Goal: Task Accomplishment & Management: Manage account settings

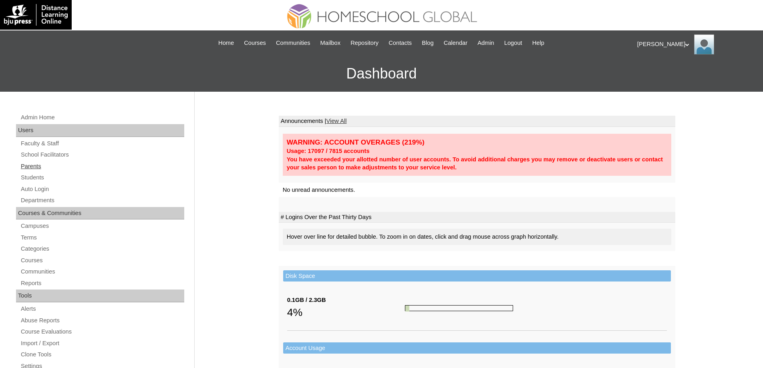
drag, startPoint x: 60, startPoint y: 172, endPoint x: 54, endPoint y: 168, distance: 7.6
click at [60, 171] on div "Admin Home Users Faculty & Staff School Facilitators Parents Students Auto Logi…" at bounding box center [101, 372] width 178 height 518
click at [54, 168] on link "Parents" at bounding box center [102, 166] width 164 height 10
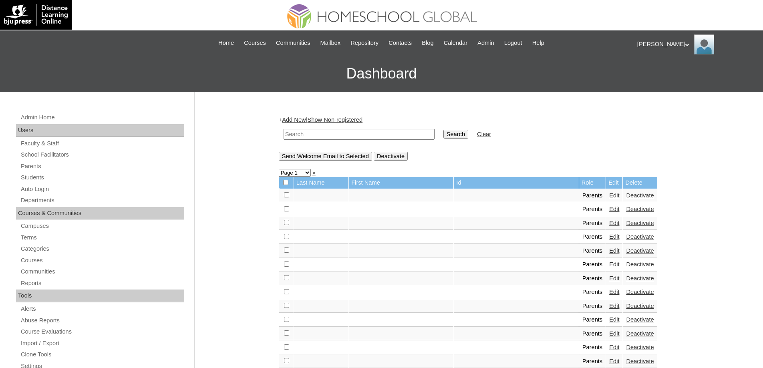
click at [388, 140] on td at bounding box center [359, 134] width 159 height 19
click at [444, 136] on td "Search" at bounding box center [455, 134] width 33 height 19
click at [426, 135] on input "text" at bounding box center [359, 134] width 151 height 11
paste input "MHP0165-TECHPH2024"
type input "MHP0165-TECHPH2024"
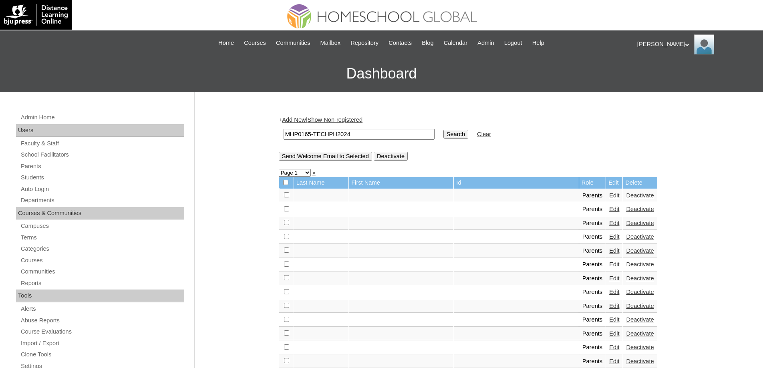
click at [461, 137] on input "Search" at bounding box center [455, 134] width 25 height 9
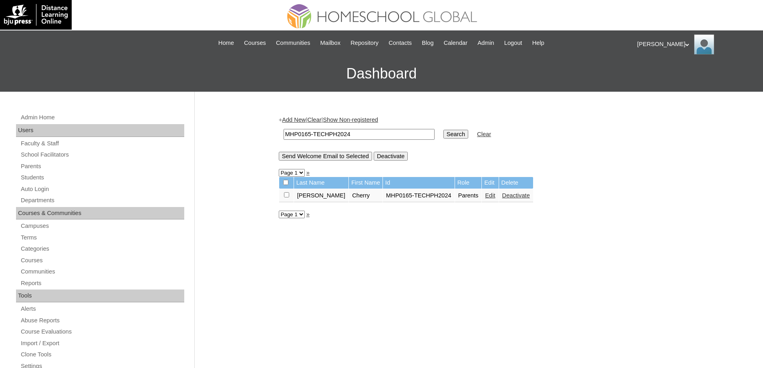
click at [485, 196] on link "Edit" at bounding box center [490, 195] width 10 height 6
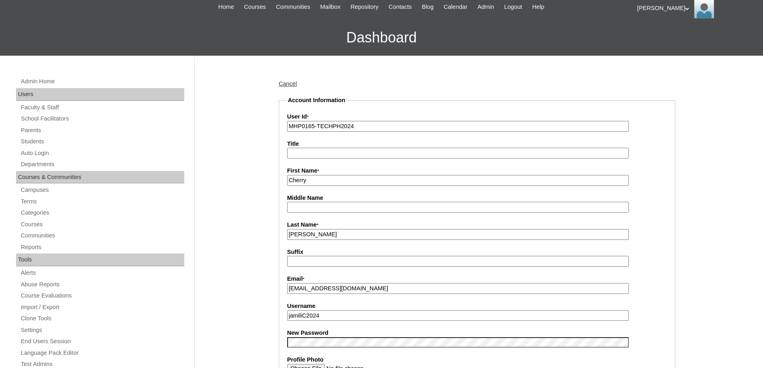
scroll to position [240, 0]
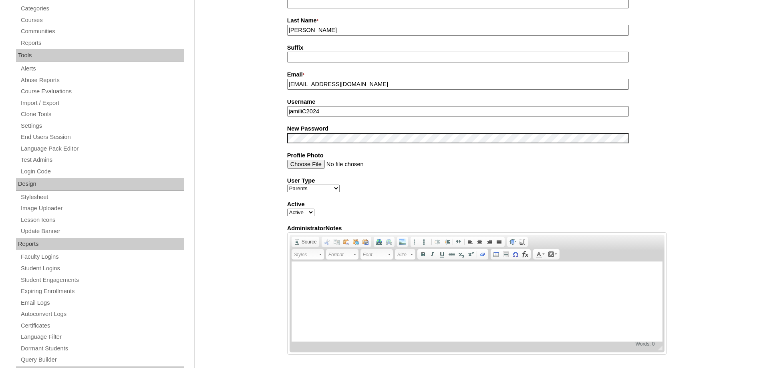
click at [307, 146] on fieldset "Account Information User Id * MHP0165-TECHPH2024 Title First Name * Cherry Midd…" at bounding box center [477, 131] width 396 height 479
click at [265, 160] on div "Admin Home Users Faculty & Staff School Facilitators Parents Students Auto Logi…" at bounding box center [381, 325] width 763 height 949
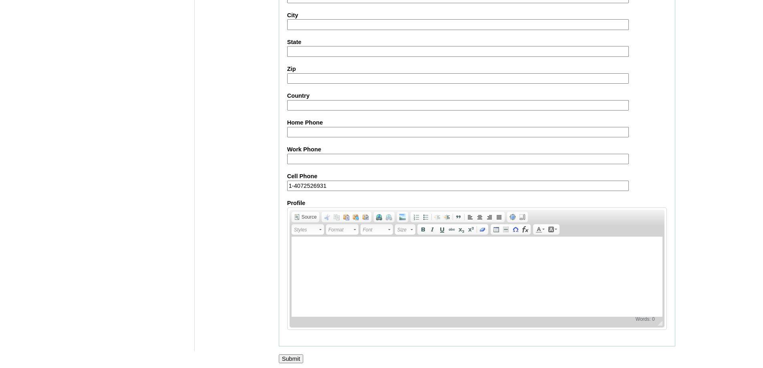
scroll to position [684, 0]
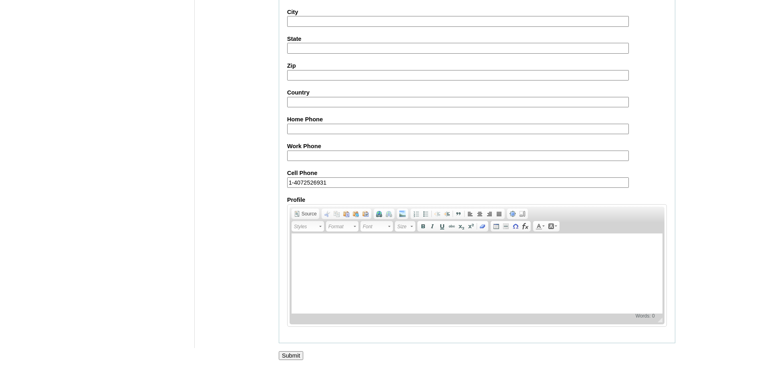
click at [298, 357] on input "Submit" at bounding box center [291, 355] width 25 height 9
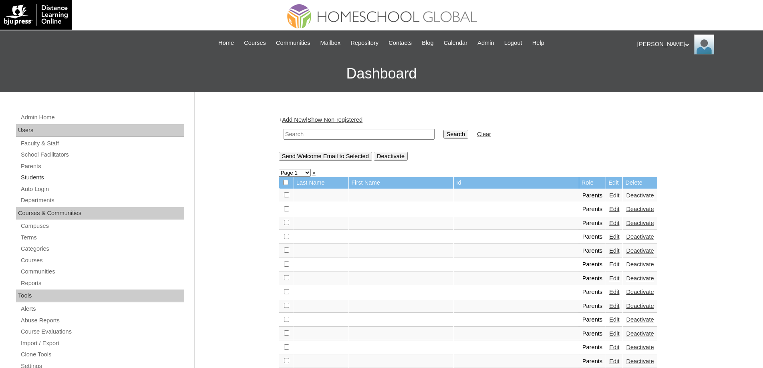
click at [54, 181] on link "Students" at bounding box center [102, 178] width 164 height 10
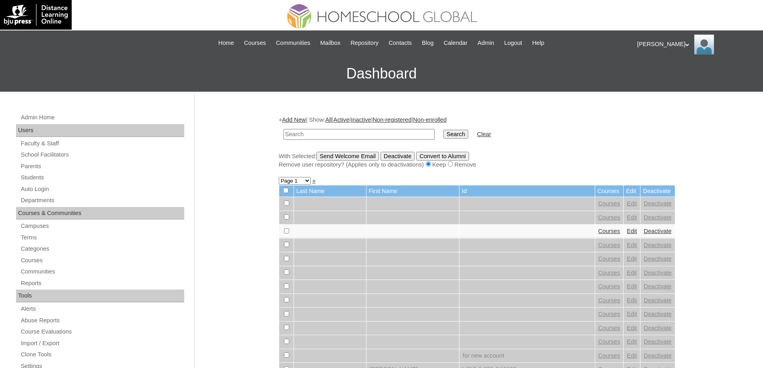
drag, startPoint x: 0, startPoint y: 0, endPoint x: 412, endPoint y: 141, distance: 435.7
click at [380, 135] on input "text" at bounding box center [359, 134] width 151 height 11
type input "MHS0192-TECHPH2024"
click at [438, 140] on td "MHS0192-TECHPH2024" at bounding box center [359, 134] width 159 height 19
click at [455, 137] on input "Search" at bounding box center [455, 134] width 25 height 9
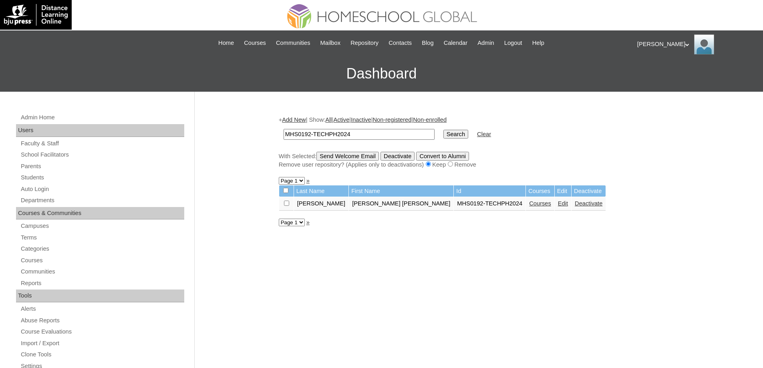
click at [558, 206] on link "Edit" at bounding box center [563, 203] width 10 height 6
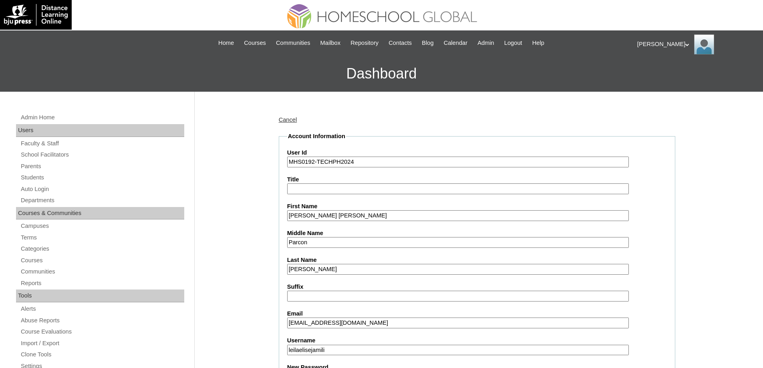
scroll to position [240, 0]
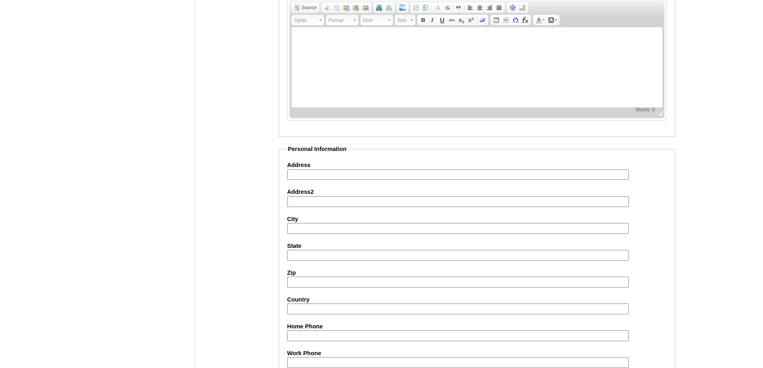
scroll to position [841, 0]
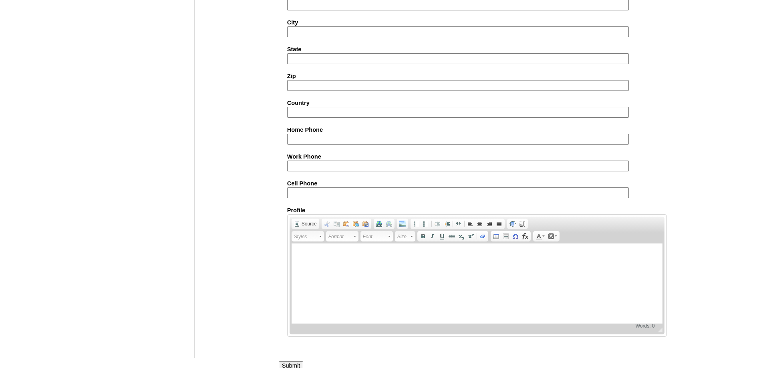
click at [296, 364] on input "Submit" at bounding box center [291, 365] width 25 height 9
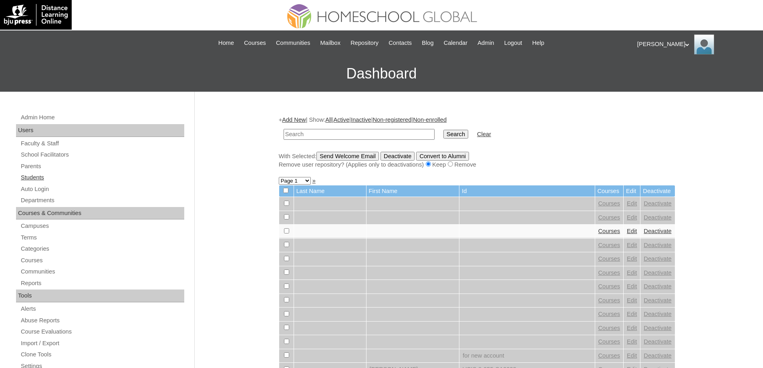
click at [48, 174] on link "Students" at bounding box center [102, 178] width 164 height 10
click at [392, 137] on input "text" at bounding box center [359, 134] width 151 height 11
paste input "MHS0192-TECHPH2024"
type input "MHS0192-TECHPH2024"
click at [468, 139] on td "Search" at bounding box center [455, 134] width 33 height 19
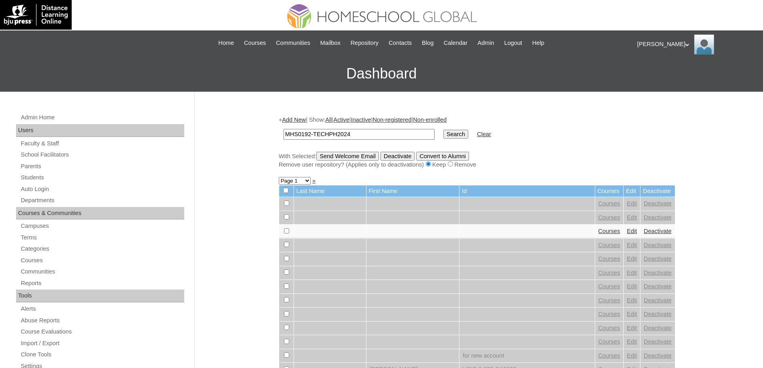
click at [467, 138] on input "Search" at bounding box center [455, 134] width 25 height 9
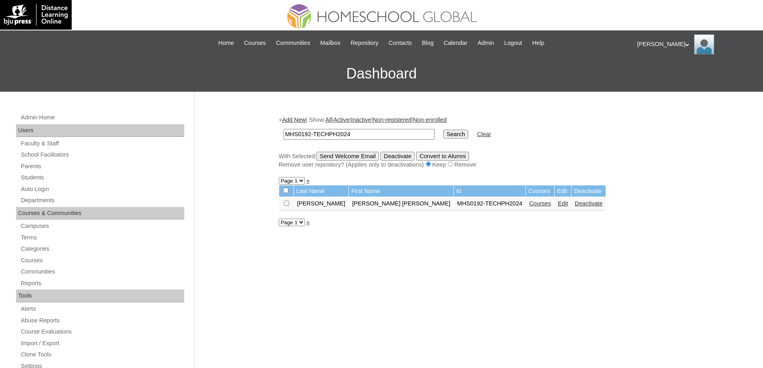
click at [529, 207] on link "Courses" at bounding box center [540, 203] width 22 height 6
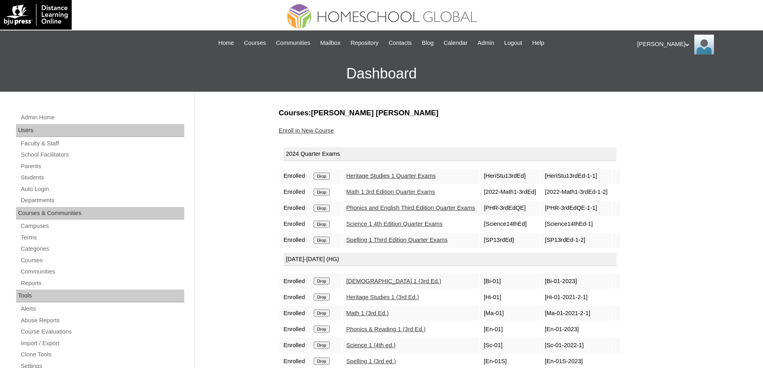
click at [324, 175] on input "Drop" at bounding box center [322, 176] width 16 height 7
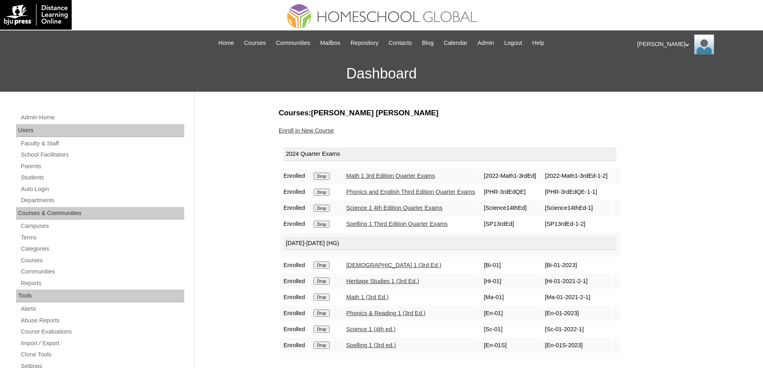
click at [328, 180] on input "Drop" at bounding box center [322, 176] width 16 height 7
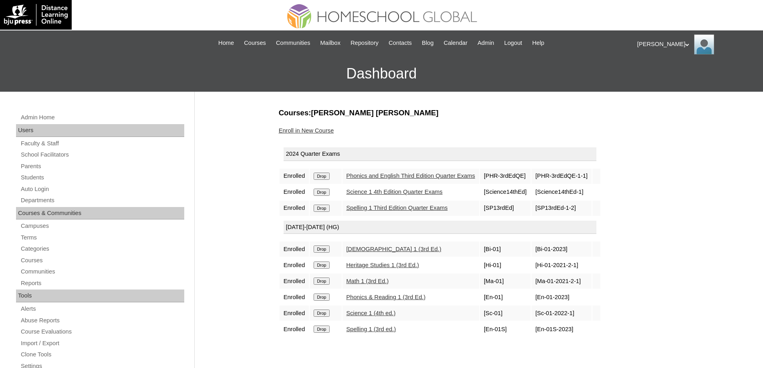
click at [328, 178] on input "Drop" at bounding box center [322, 176] width 16 height 7
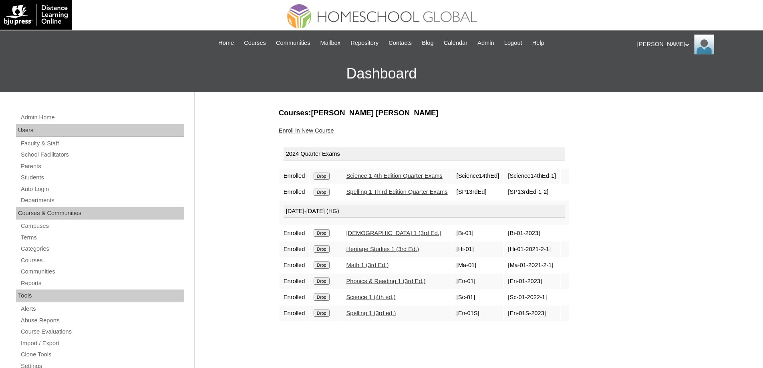
drag, startPoint x: 316, startPoint y: 165, endPoint x: 322, endPoint y: 171, distance: 8.8
click at [318, 168] on table "2024 Quarter Exams Enrolled Drop Science 1 4th Edition Quarter Exams [Science14…" at bounding box center [424, 232] width 291 height 179
drag, startPoint x: 324, startPoint y: 172, endPoint x: 416, endPoint y: 27, distance: 172.1
click at [324, 173] on input "Drop" at bounding box center [322, 176] width 16 height 7
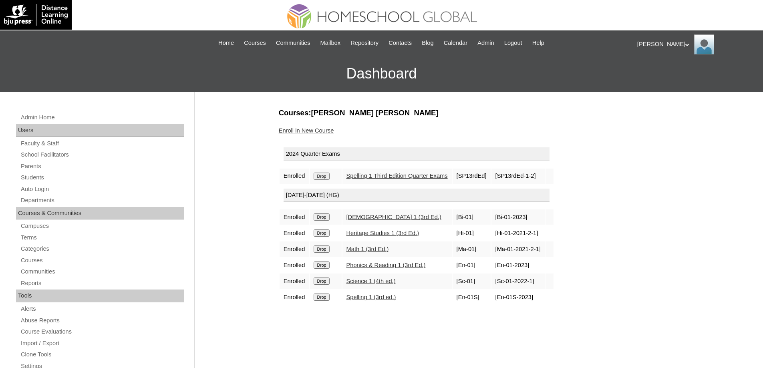
click at [327, 175] on input "Drop" at bounding box center [322, 176] width 16 height 7
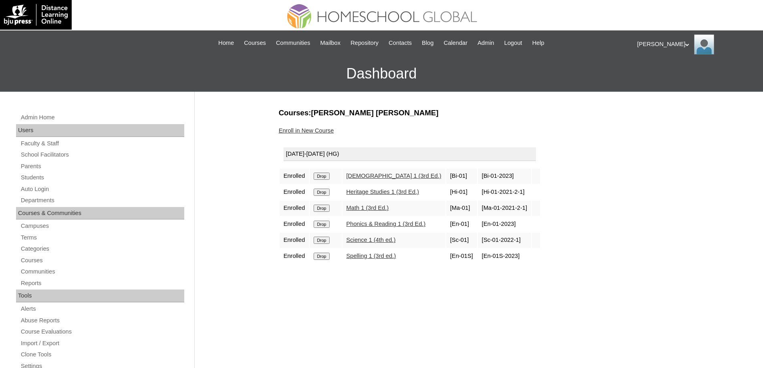
click at [328, 173] on input "Drop" at bounding box center [322, 176] width 16 height 7
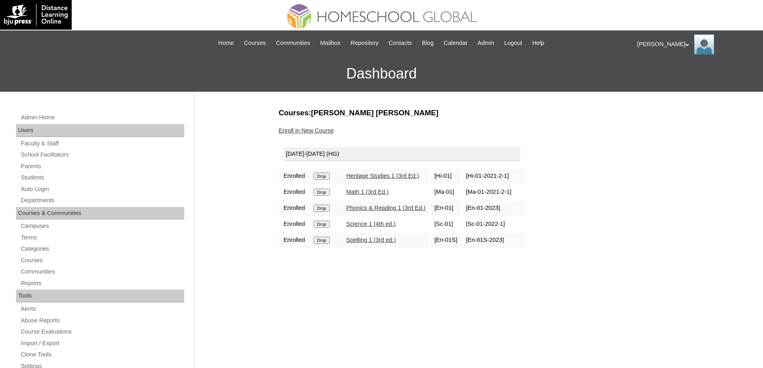
click at [327, 179] on input "Drop" at bounding box center [322, 176] width 16 height 7
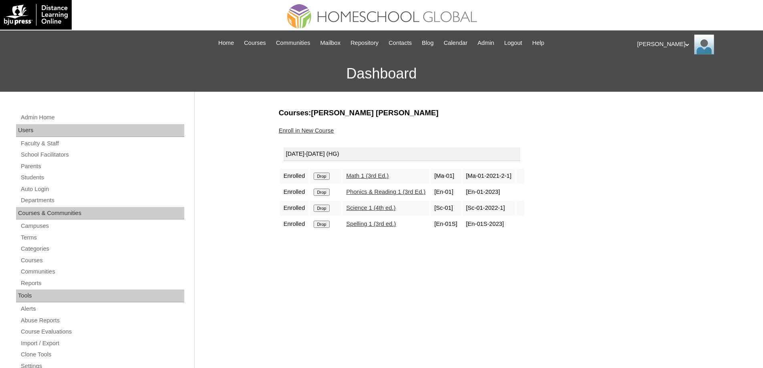
click at [328, 178] on input "Drop" at bounding box center [322, 176] width 16 height 7
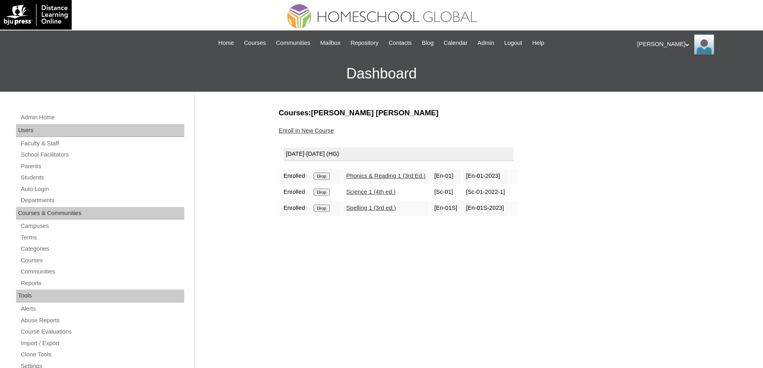
click at [320, 178] on input "Drop" at bounding box center [322, 176] width 16 height 7
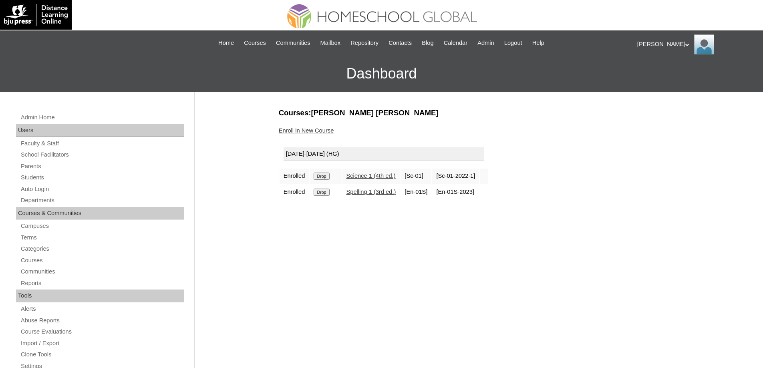
click at [323, 175] on input "Drop" at bounding box center [322, 176] width 16 height 7
click at [325, 176] on input "Drop" at bounding box center [322, 176] width 16 height 7
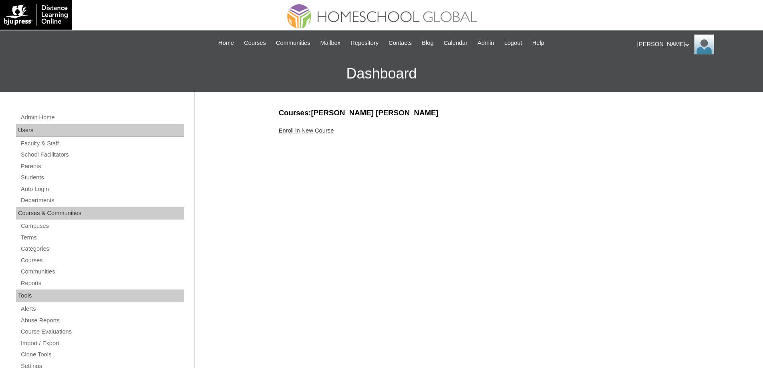
click at [332, 131] on link "Enroll in New Course" at bounding box center [306, 130] width 55 height 6
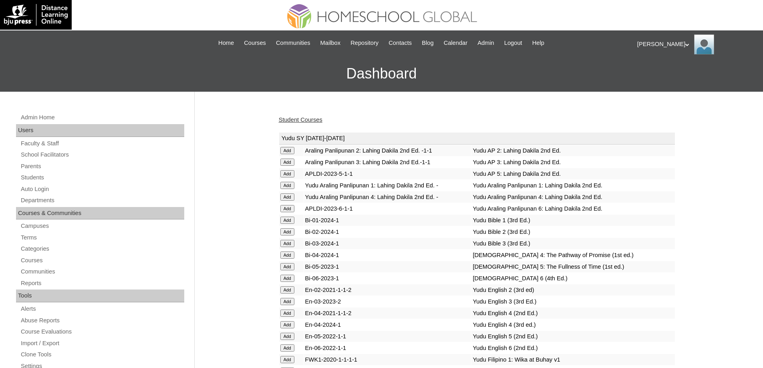
click at [299, 117] on link "Student Courses" at bounding box center [301, 120] width 44 height 6
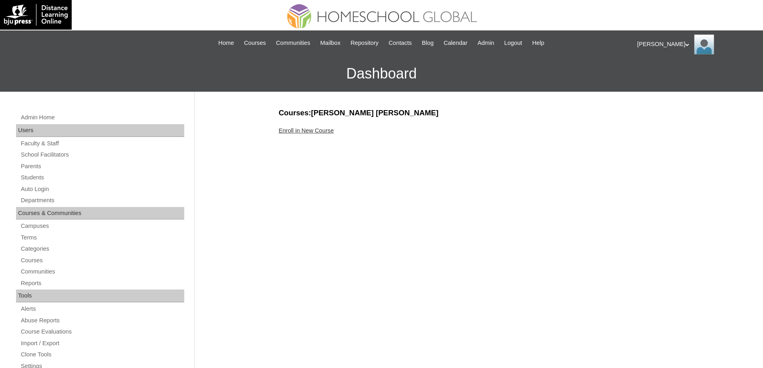
click at [313, 129] on link "Enroll in New Course" at bounding box center [306, 130] width 55 height 6
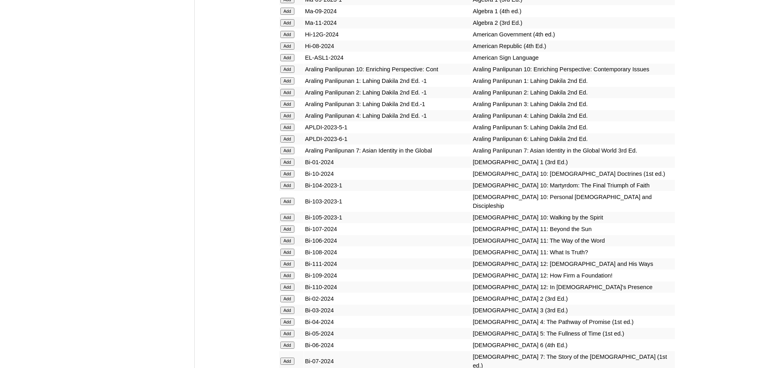
scroll to position [2122, 0]
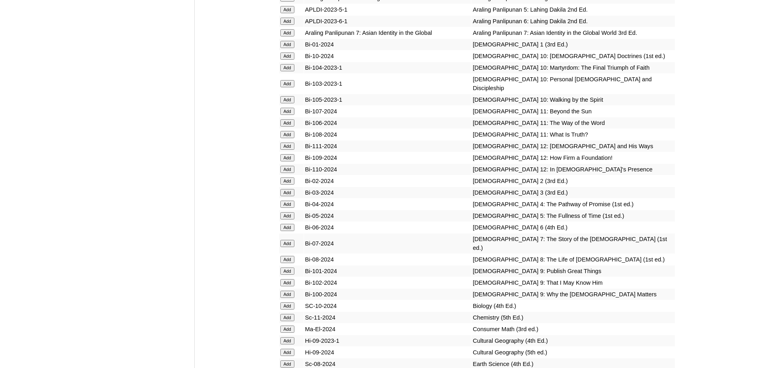
click at [288, 185] on input "Add" at bounding box center [287, 180] width 14 height 7
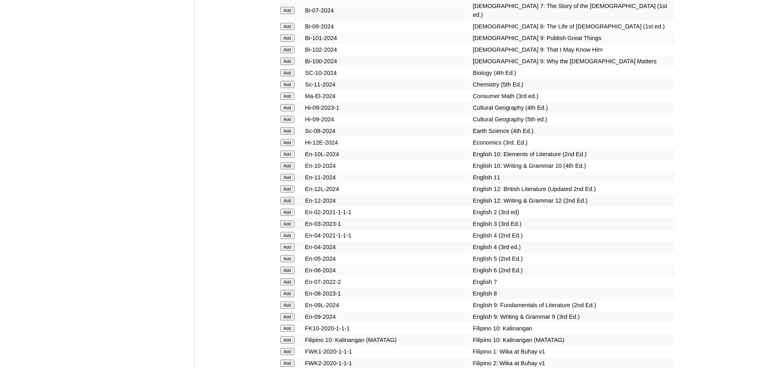
scroll to position [2363, 0]
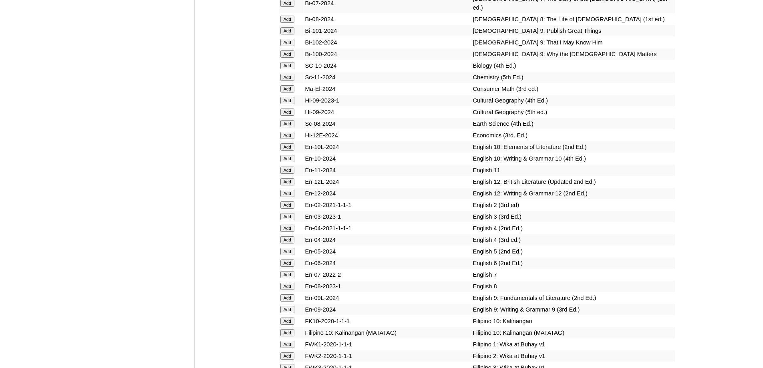
click at [291, 209] on input "Add" at bounding box center [287, 204] width 14 height 7
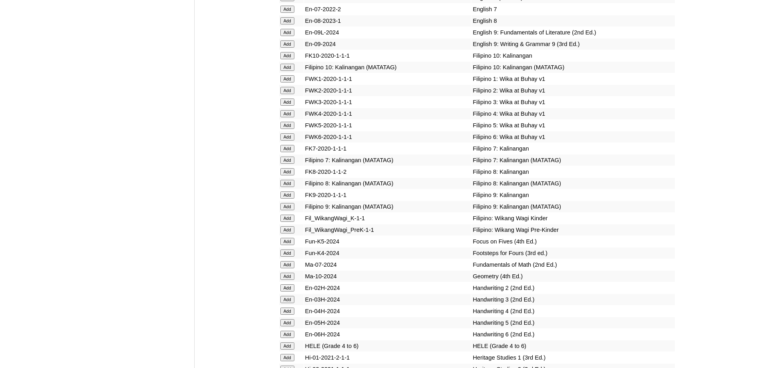
scroll to position [2763, 0]
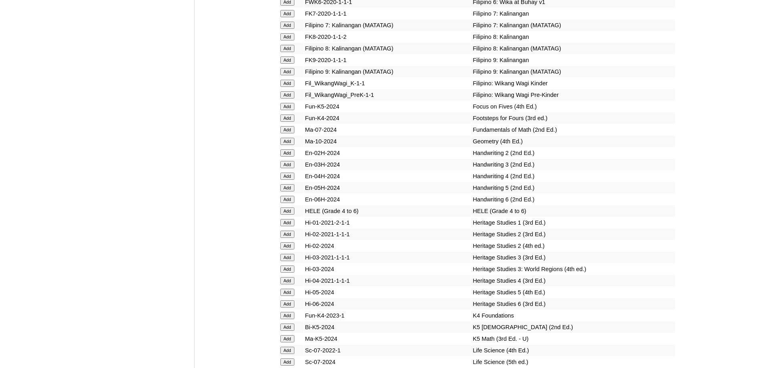
click at [288, 157] on input "Add" at bounding box center [287, 152] width 14 height 7
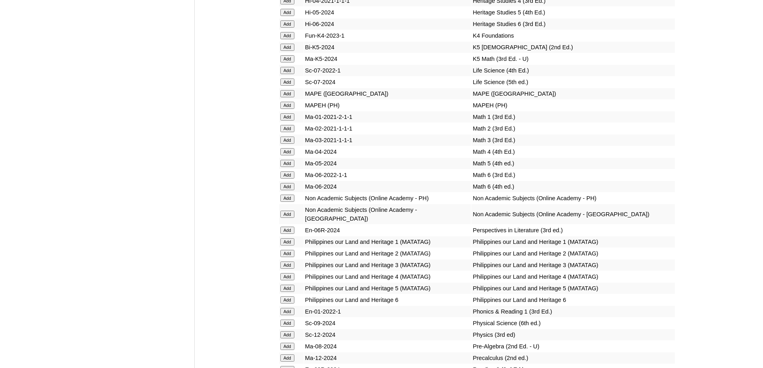
scroll to position [3043, 0]
click at [288, 97] on input "Add" at bounding box center [287, 93] width 14 height 7
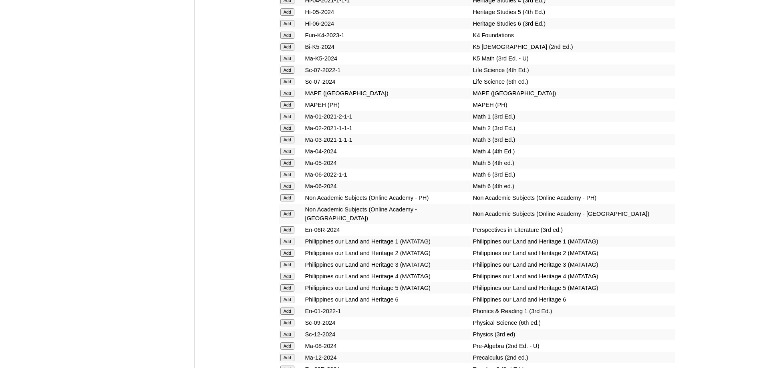
click at [288, 97] on input "Add" at bounding box center [287, 93] width 14 height 7
click at [291, 132] on input "Add" at bounding box center [287, 128] width 14 height 7
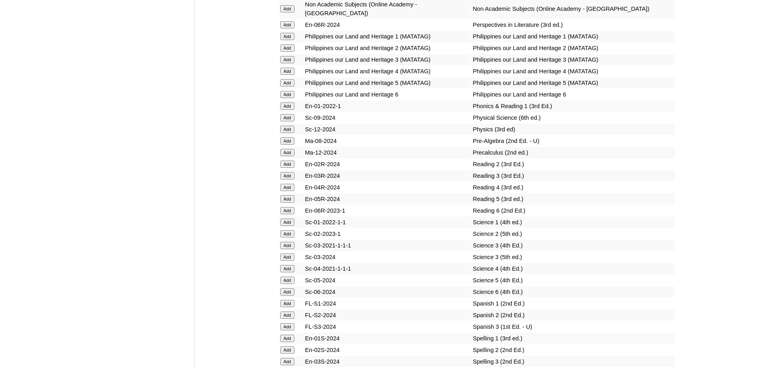
scroll to position [3284, 0]
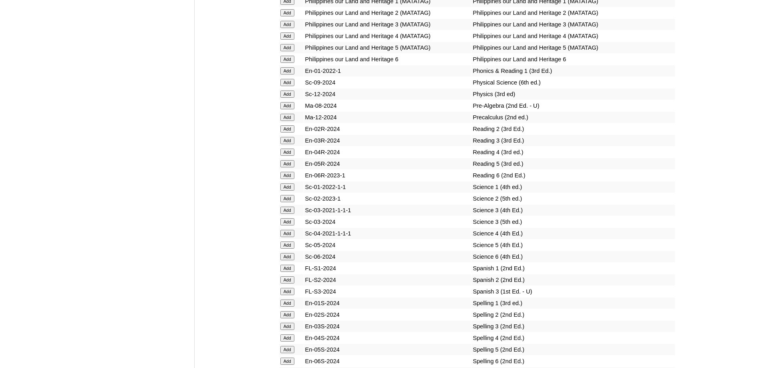
click at [290, 133] on input "Add" at bounding box center [287, 128] width 14 height 7
click at [293, 202] on input "Add" at bounding box center [287, 198] width 14 height 7
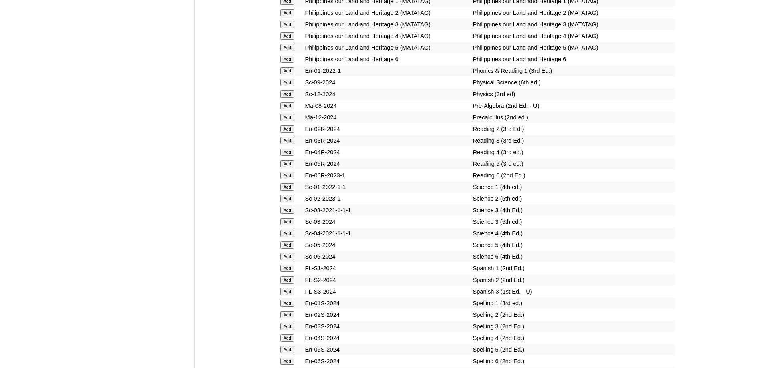
click at [293, 202] on input "Add" at bounding box center [287, 198] width 14 height 7
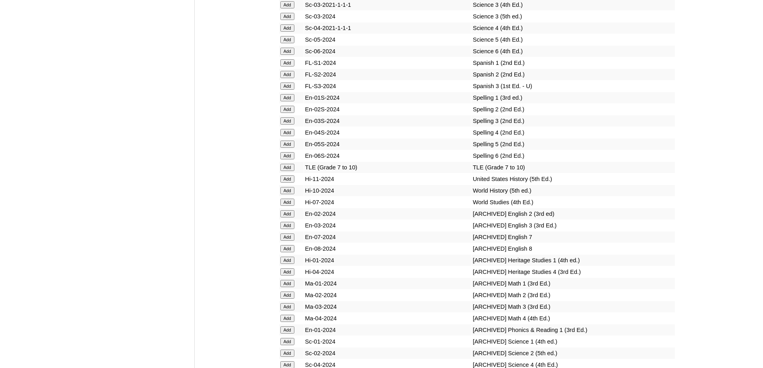
scroll to position [3524, 0]
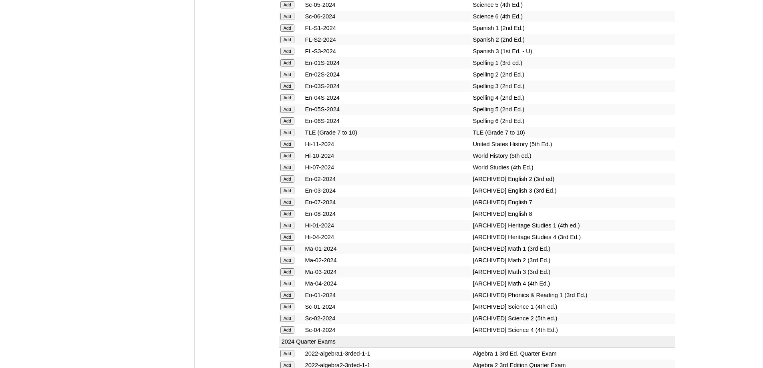
click at [286, 78] on input "Add" at bounding box center [287, 74] width 14 height 7
click at [287, 78] on input "Add" at bounding box center [287, 74] width 14 height 7
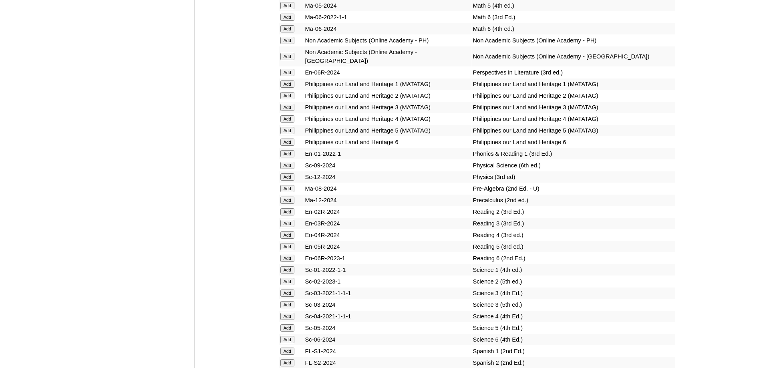
scroll to position [3163, 0]
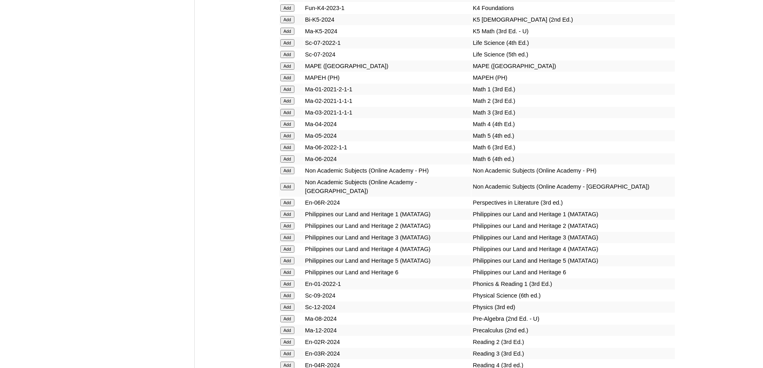
scroll to position [3043, 0]
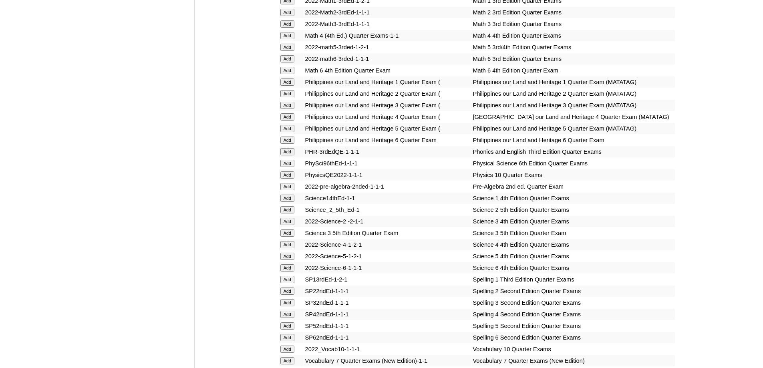
scroll to position [1562, 0]
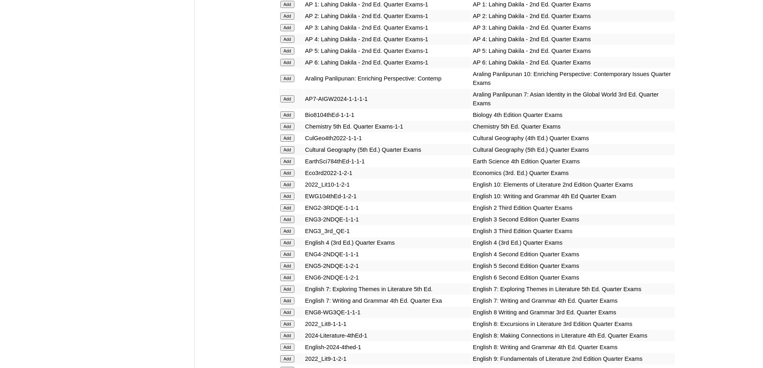
scroll to position [881, 0]
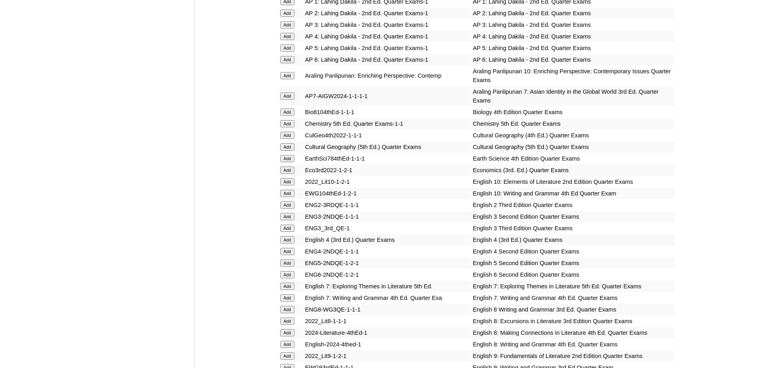
click at [287, 209] on input "Add" at bounding box center [287, 204] width 14 height 7
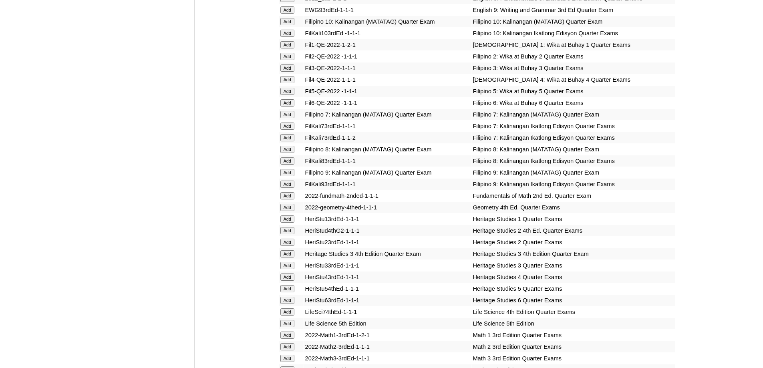
scroll to position [1241, 0]
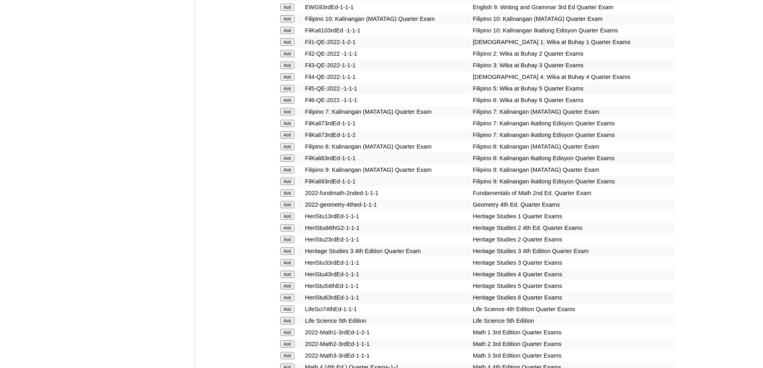
click at [291, 231] on input "Add" at bounding box center [287, 227] width 14 height 7
click at [290, 231] on input "Add" at bounding box center [287, 227] width 14 height 7
click at [289, 231] on input "Add" at bounding box center [287, 227] width 14 height 7
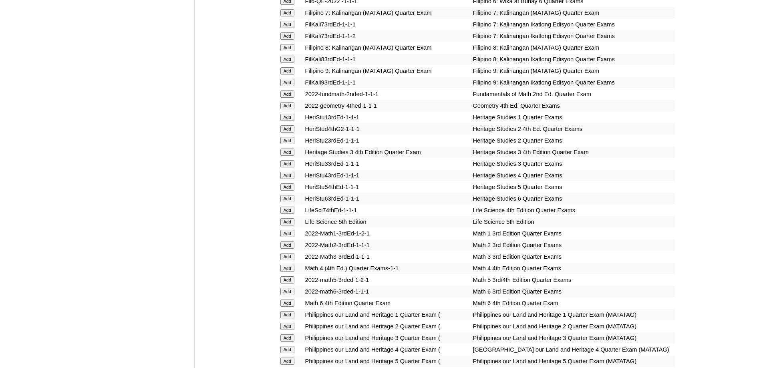
scroll to position [1361, 0]
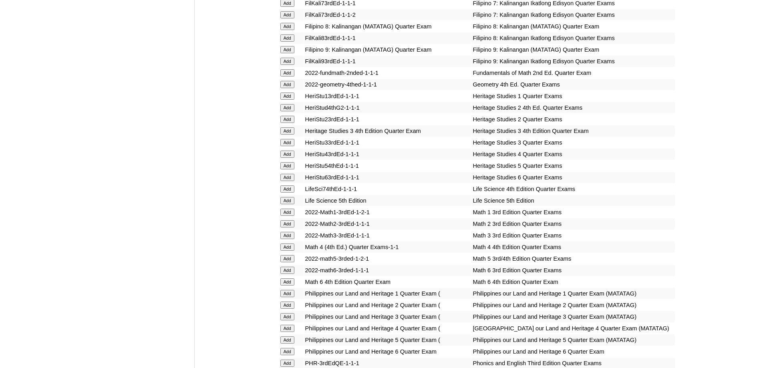
click at [291, 227] on input "Add" at bounding box center [287, 223] width 14 height 7
click at [290, 227] on input "Add" at bounding box center [287, 223] width 14 height 7
click at [289, 227] on input "Add" at bounding box center [287, 223] width 14 height 7
click at [288, 227] on input "Add" at bounding box center [287, 223] width 14 height 7
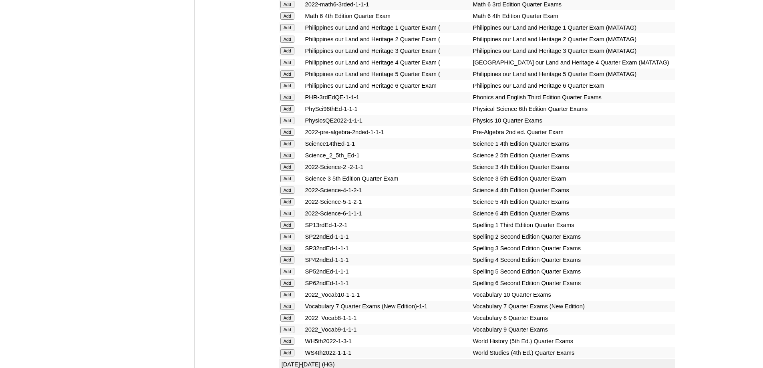
scroll to position [1642, 0]
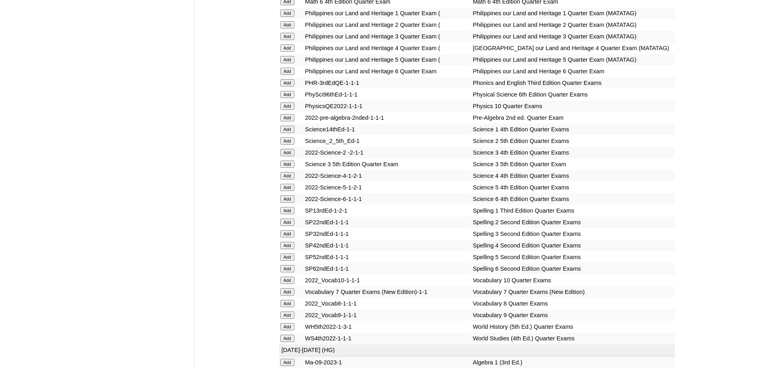
click at [285, 145] on input "Add" at bounding box center [287, 140] width 14 height 7
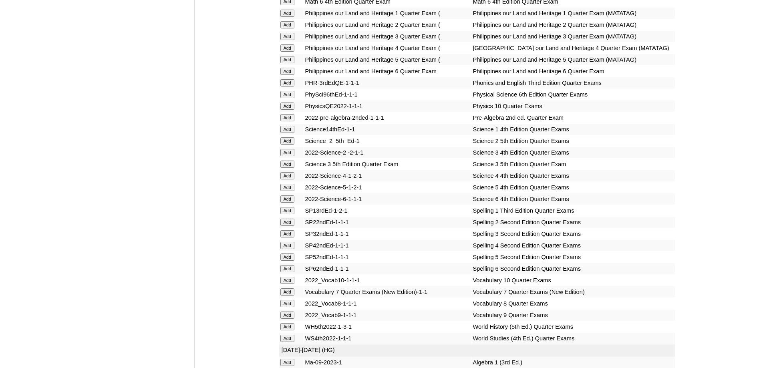
click at [285, 145] on input "Add" at bounding box center [287, 140] width 14 height 7
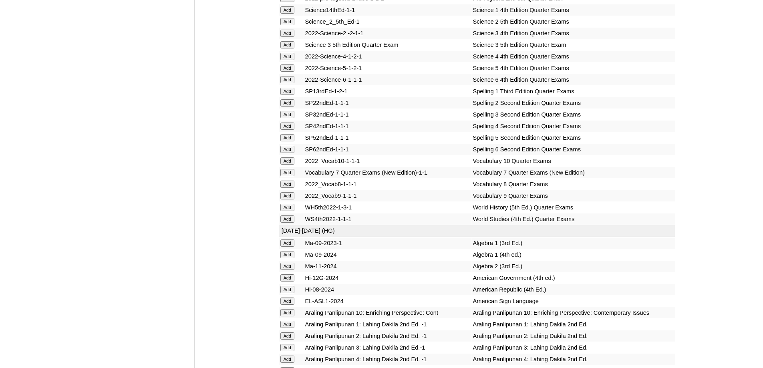
scroll to position [1762, 0]
click at [287, 106] on input "Add" at bounding box center [287, 102] width 14 height 7
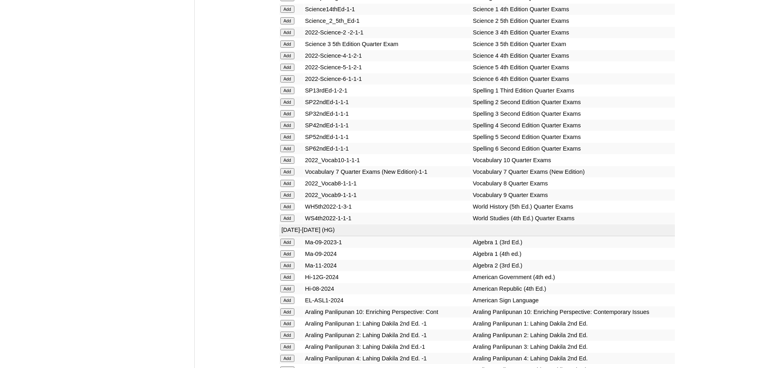
click at [287, 106] on input "Add" at bounding box center [287, 102] width 14 height 7
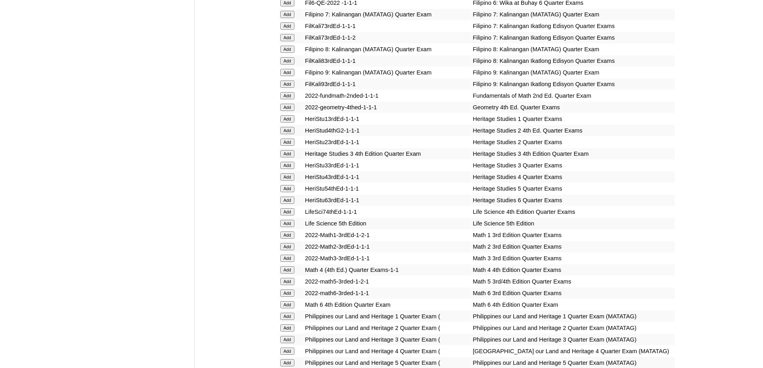
scroll to position [1321, 0]
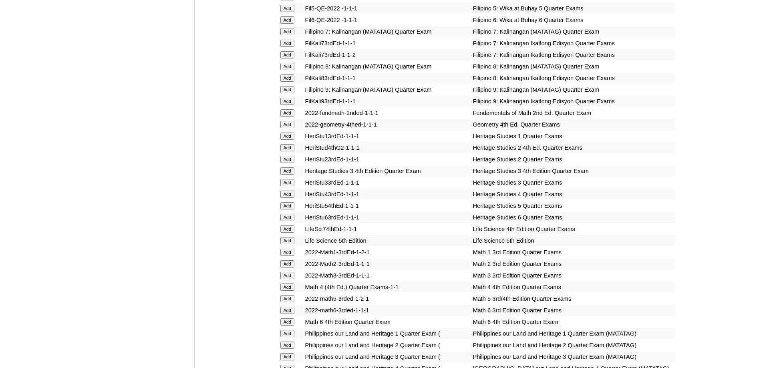
click at [285, 151] on input "Add" at bounding box center [287, 147] width 14 height 7
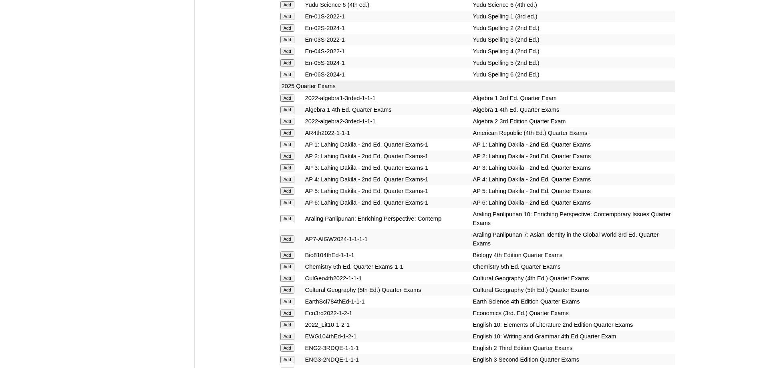
scroll to position [721, 0]
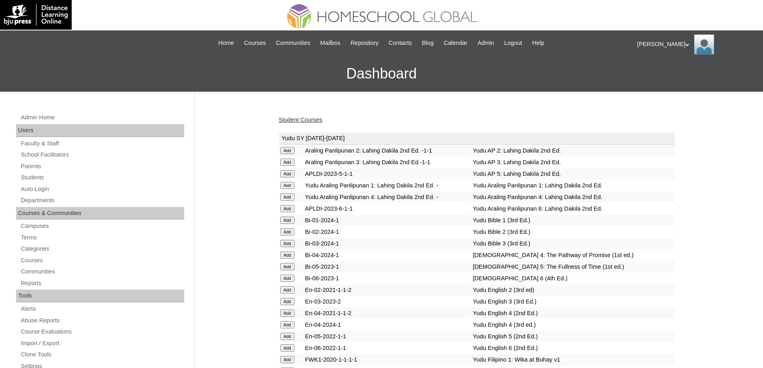
click at [296, 120] on link "Student Courses" at bounding box center [301, 120] width 44 height 6
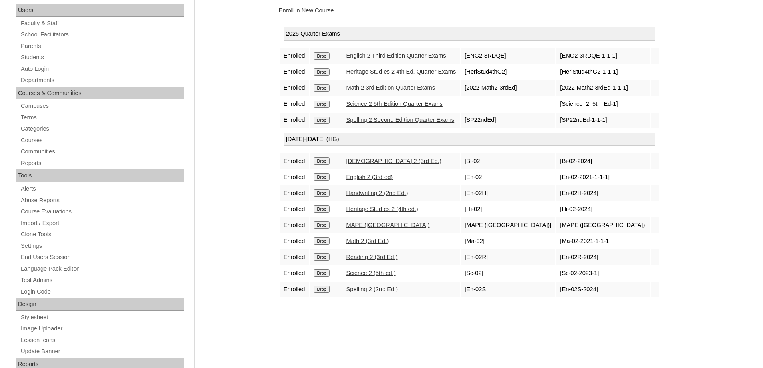
scroll to position [160, 0]
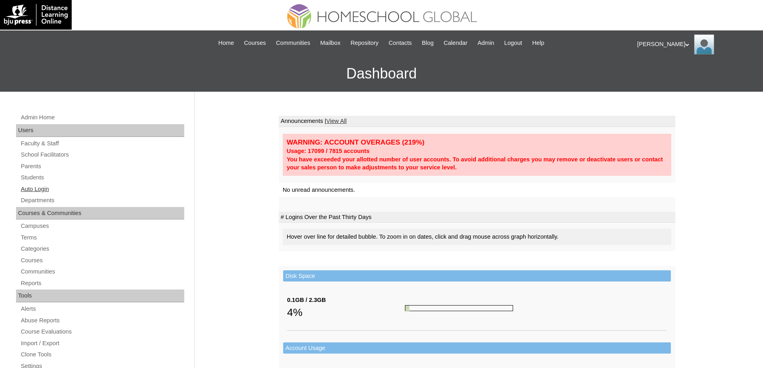
click at [82, 189] on link "Auto Login" at bounding box center [102, 189] width 164 height 10
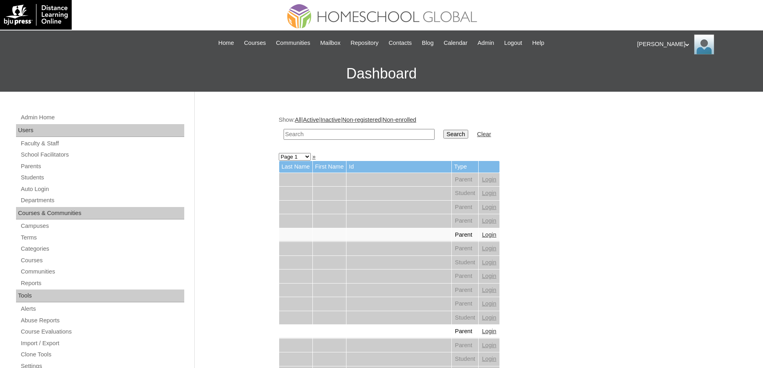
drag, startPoint x: 372, startPoint y: 133, endPoint x: 422, endPoint y: 134, distance: 50.1
click at [374, 133] on input "text" at bounding box center [359, 134] width 151 height 11
paste input "Eve Elea"
type input "Eve Elea"
click at [454, 132] on input "Search" at bounding box center [455, 134] width 25 height 9
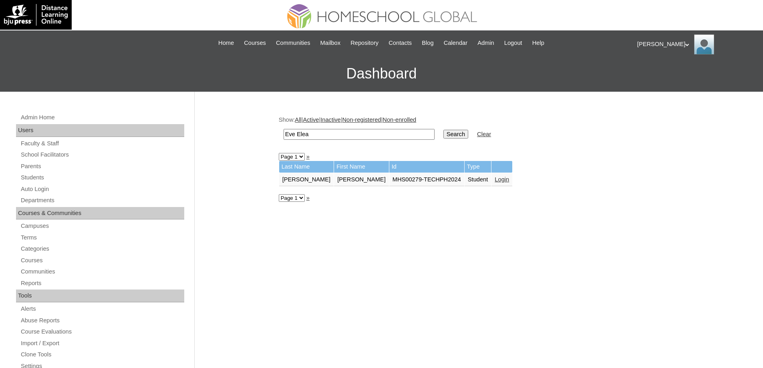
click at [495, 181] on link "Login" at bounding box center [502, 179] width 14 height 6
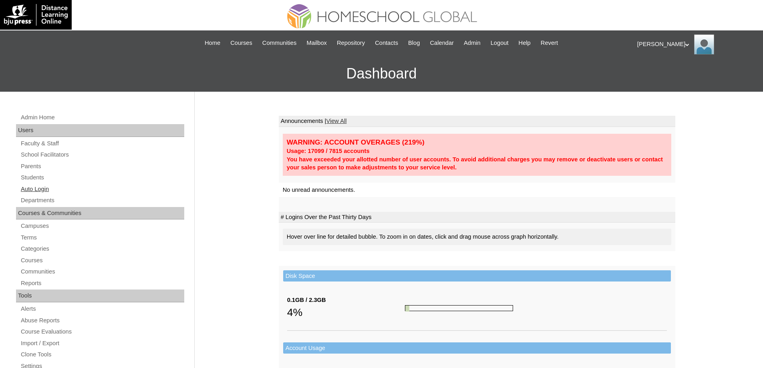
click at [53, 186] on link "Auto Login" at bounding box center [102, 189] width 164 height 10
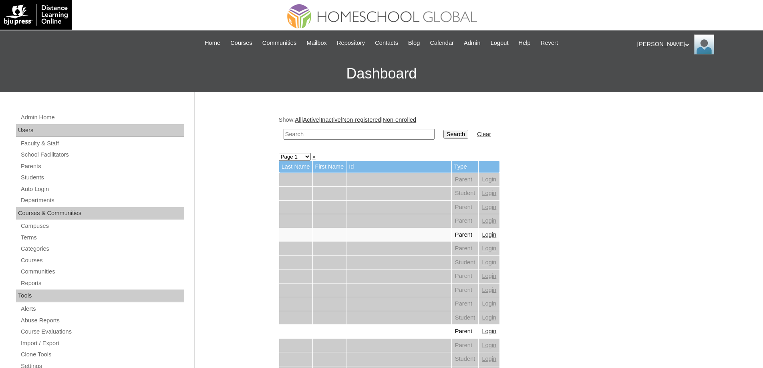
click at [398, 139] on td at bounding box center [359, 134] width 159 height 19
click at [434, 133] on input "text" at bounding box center [359, 134] width 151 height 11
drag, startPoint x: 460, startPoint y: 133, endPoint x: 401, endPoint y: 136, distance: 59.3
click at [412, 137] on tr "Search Clear" at bounding box center [387, 134] width 215 height 19
click at [401, 136] on input "text" at bounding box center [359, 134] width 151 height 11
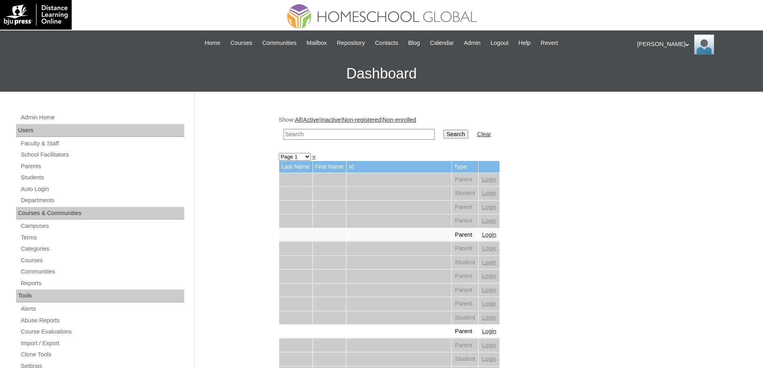
paste input "[PERSON_NAME]"
type input "[PERSON_NAME]"
click at [445, 134] on td "Search" at bounding box center [455, 134] width 33 height 19
click at [452, 135] on input "Search" at bounding box center [455, 134] width 25 height 9
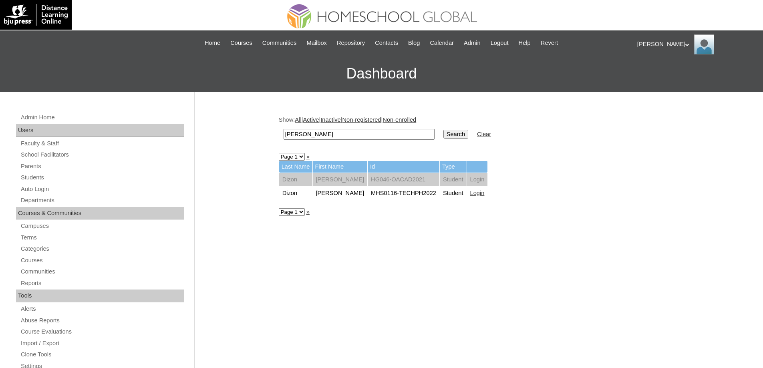
click at [484, 196] on link "Login" at bounding box center [477, 193] width 14 height 6
